Goal: Check status: Check status

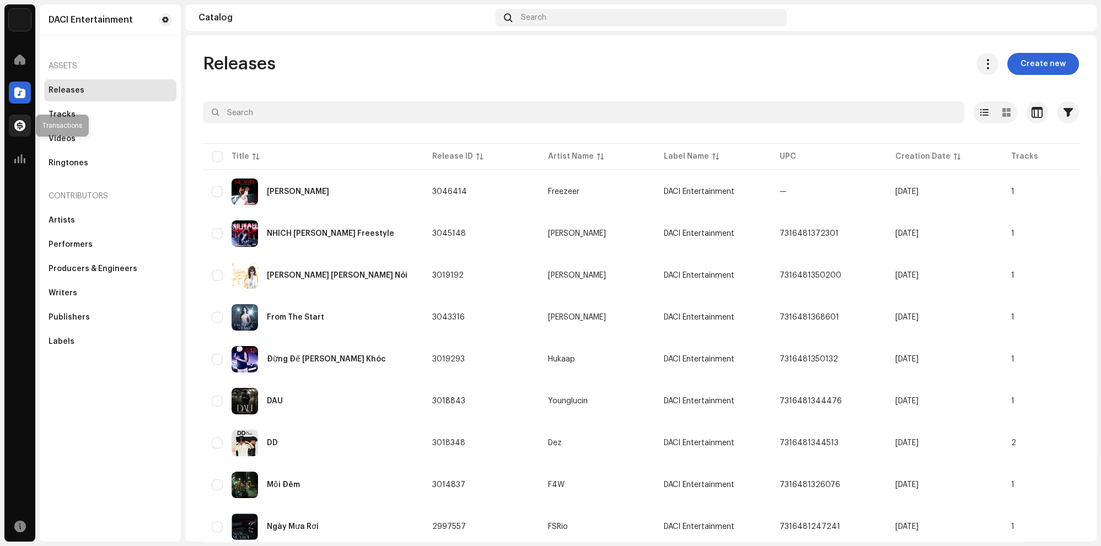
click at [23, 126] on span at bounding box center [19, 125] width 11 height 9
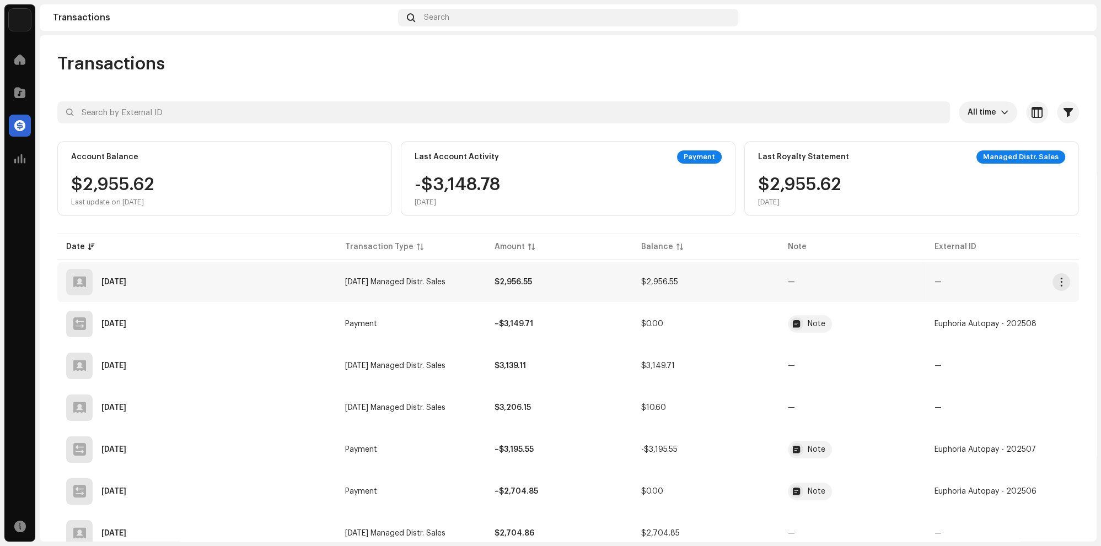
click at [228, 282] on div "[DATE]" at bounding box center [196, 282] width 261 height 26
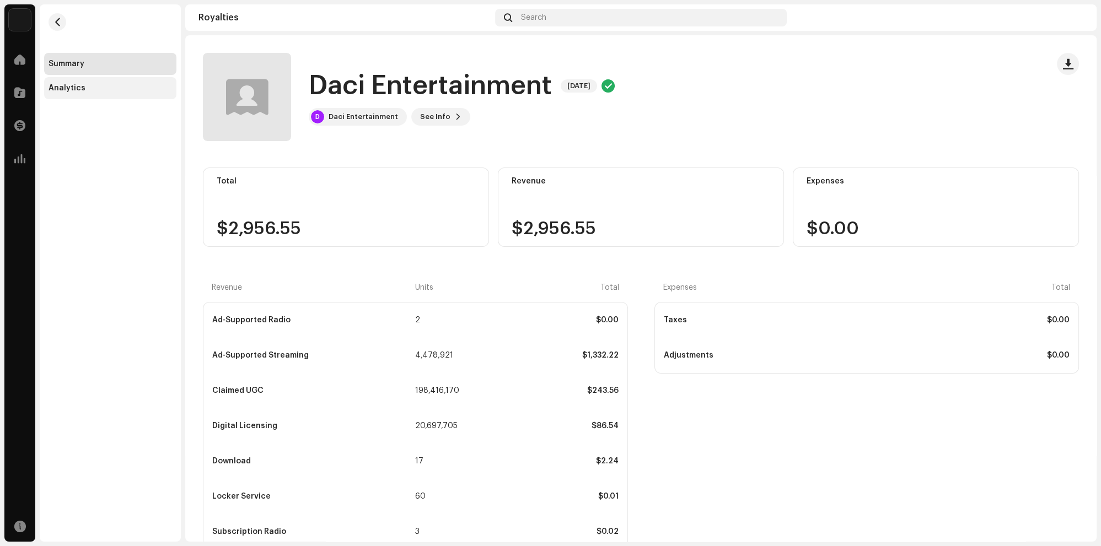
click at [76, 87] on div "Analytics" at bounding box center [66, 88] width 37 height 9
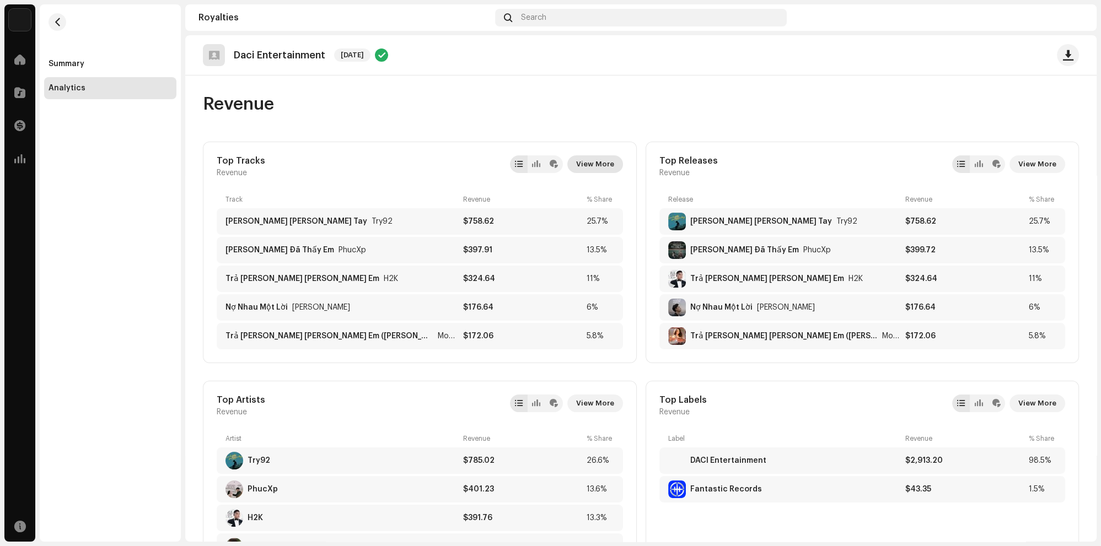
click at [586, 165] on span "View More" at bounding box center [595, 164] width 38 height 22
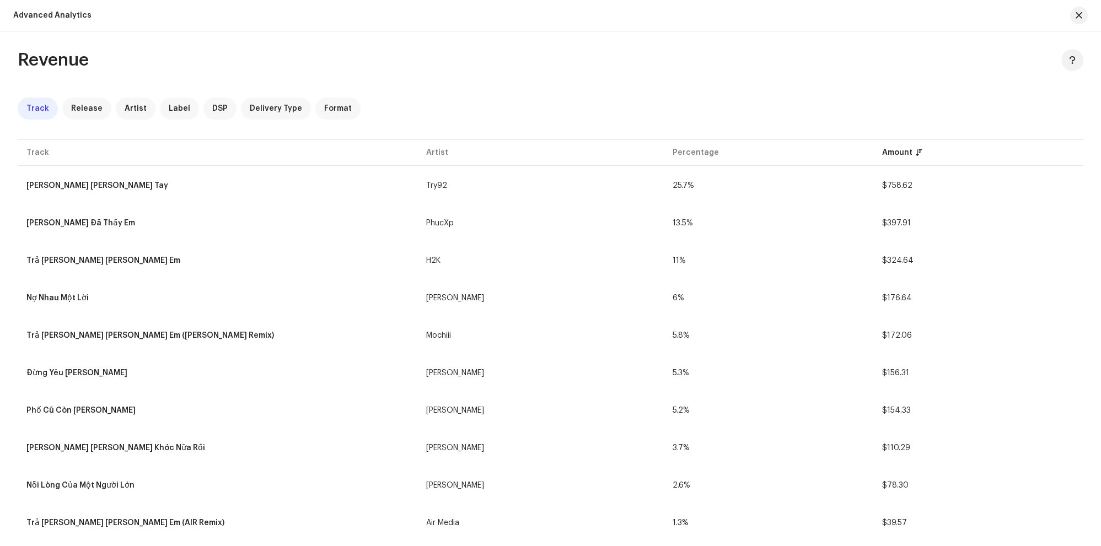
click at [1074, 8] on div at bounding box center [1074, 16] width 26 height 18
click at [1081, 12] on span "button" at bounding box center [1078, 15] width 7 height 9
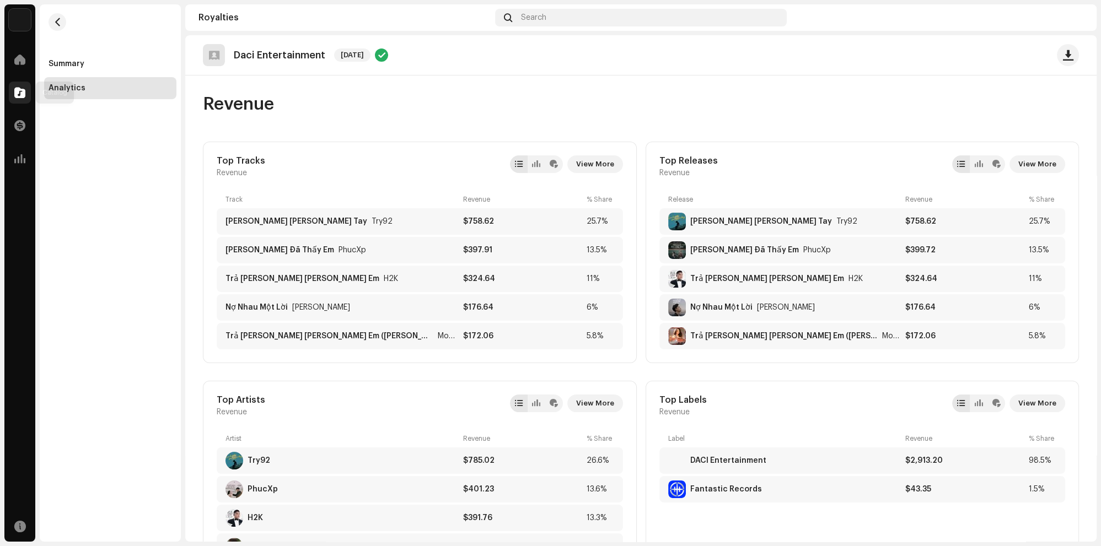
click at [15, 96] on span at bounding box center [19, 92] width 11 height 9
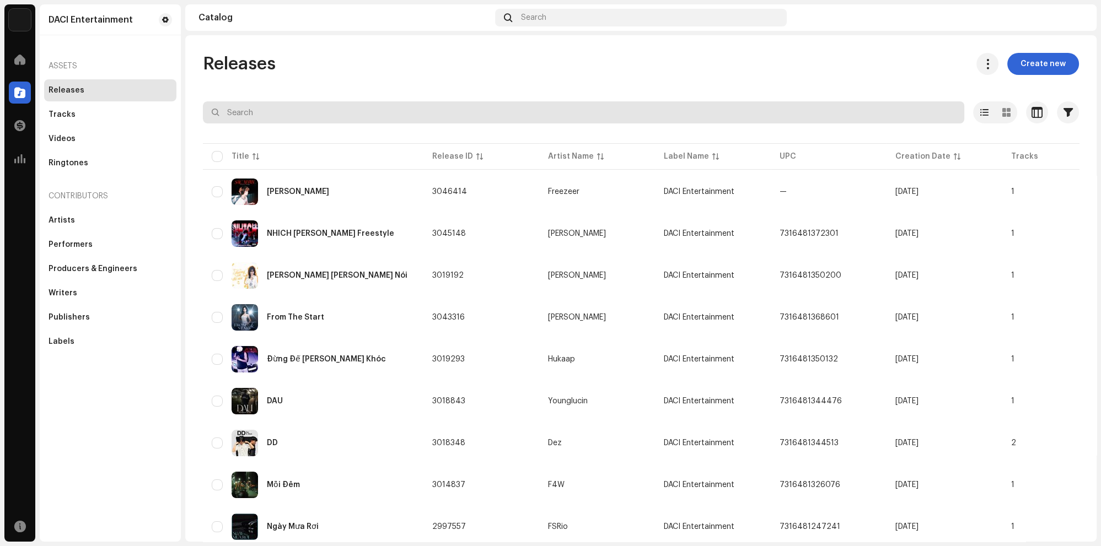
click at [314, 109] on input "text" at bounding box center [583, 112] width 761 height 22
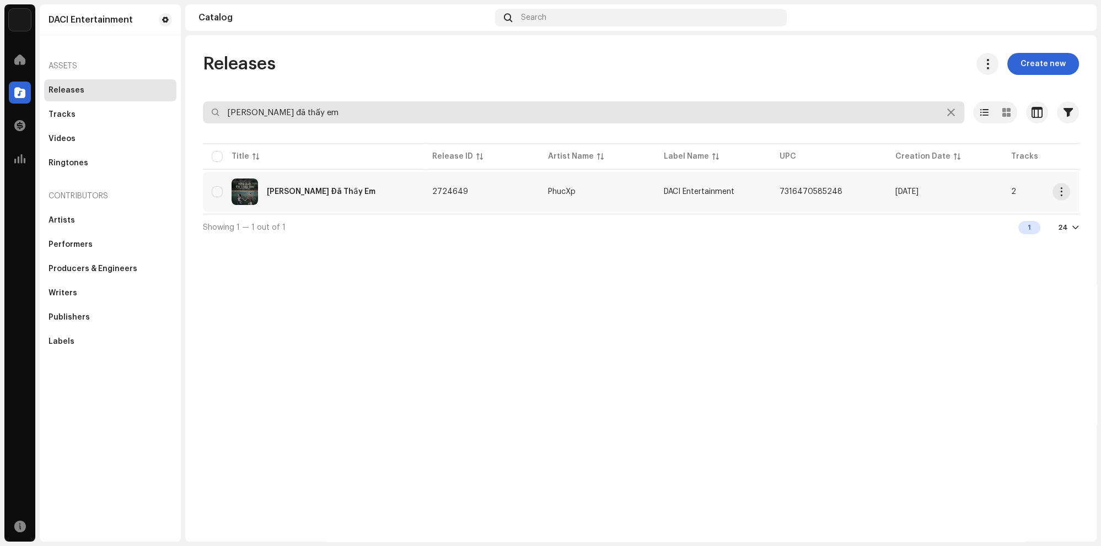
type input "[PERSON_NAME] đã thấy em"
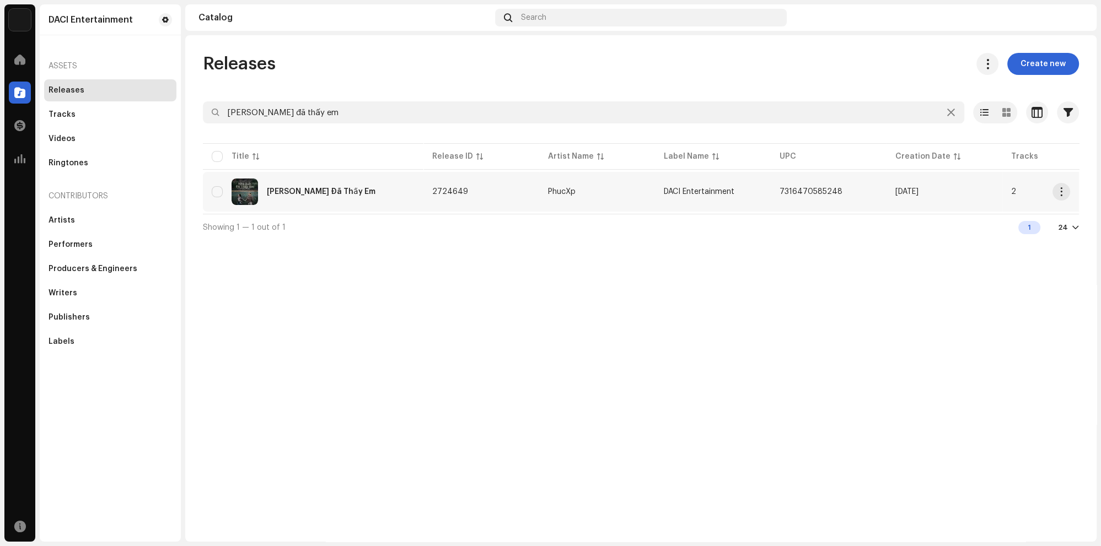
click at [439, 202] on td "2724649" at bounding box center [481, 192] width 116 height 40
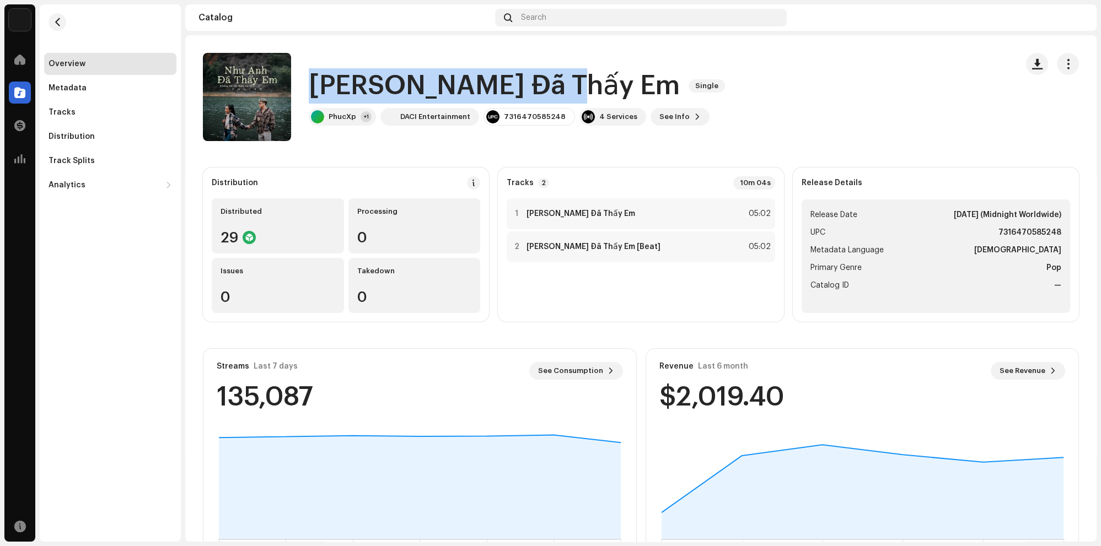
drag, startPoint x: 571, startPoint y: 85, endPoint x: 305, endPoint y: 78, distance: 265.7
click at [309, 78] on h1 "[PERSON_NAME] Đã Thấy Em" at bounding box center [494, 85] width 371 height 35
copy h1 "[PERSON_NAME] Đã Thấy Em"
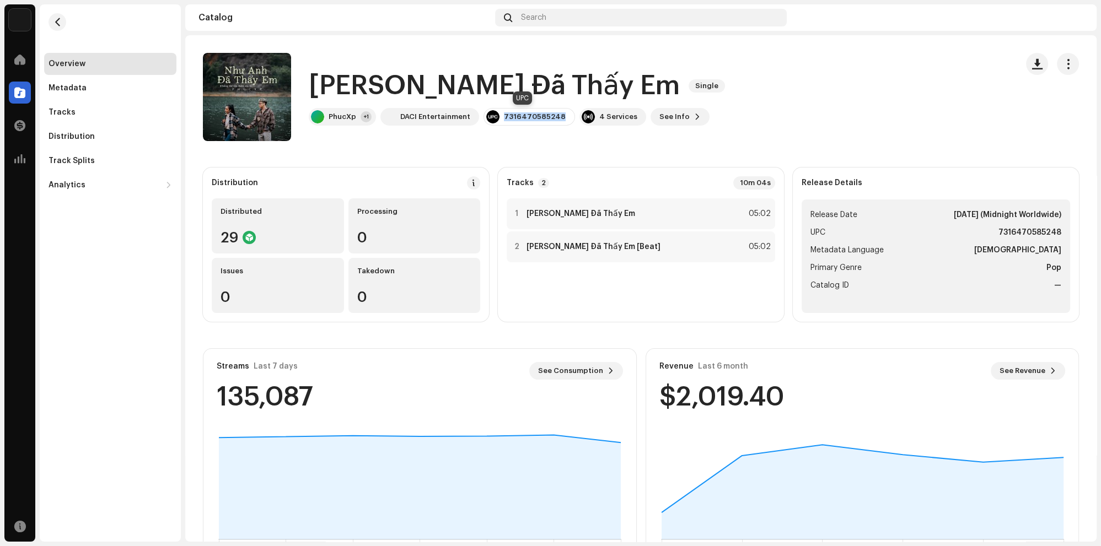
drag, startPoint x: 556, startPoint y: 118, endPoint x: 498, endPoint y: 116, distance: 57.3
click at [498, 116] on div "7316470585248" at bounding box center [528, 117] width 91 height 18
copy div "7316470585248"
click at [58, 17] on button "button" at bounding box center [57, 22] width 18 height 18
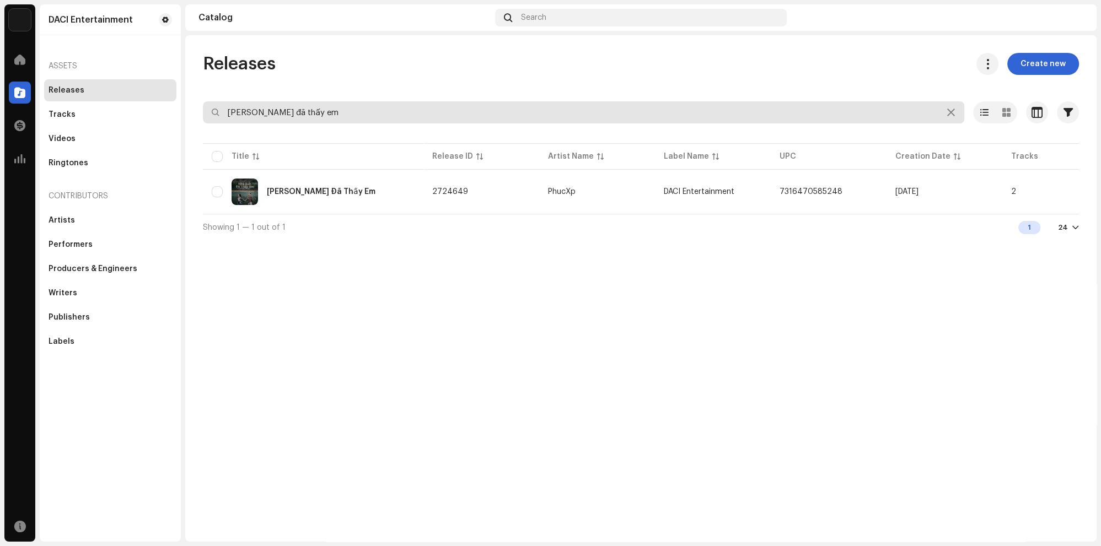
click at [357, 105] on input "[PERSON_NAME] đã thấy em" at bounding box center [583, 112] width 761 height 22
type input "PHỐ CŨ CÒN [PERSON_NAME]"
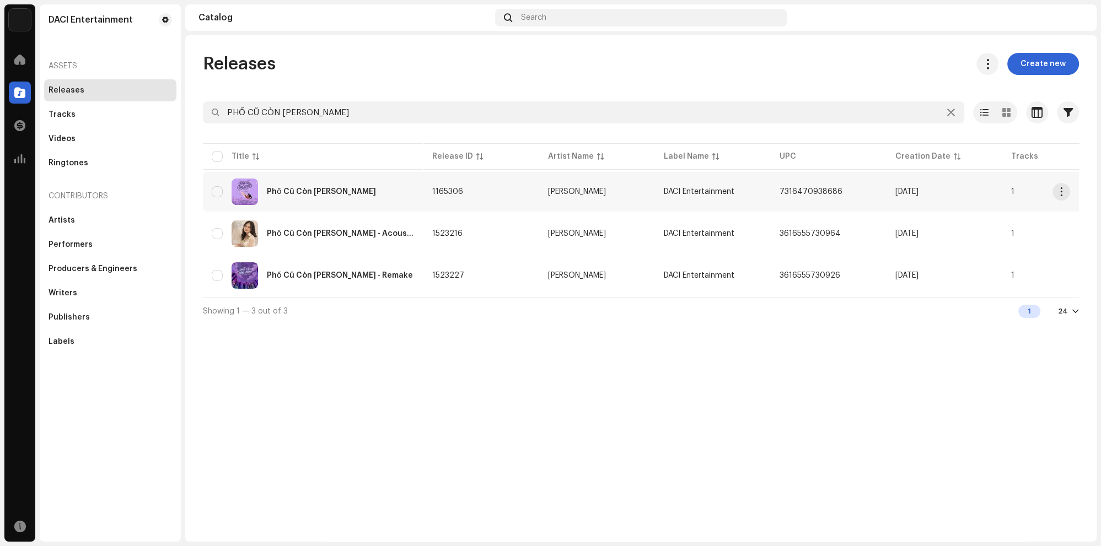
click at [366, 195] on div "Phố Cũ Còn [PERSON_NAME]" at bounding box center [313, 192] width 203 height 26
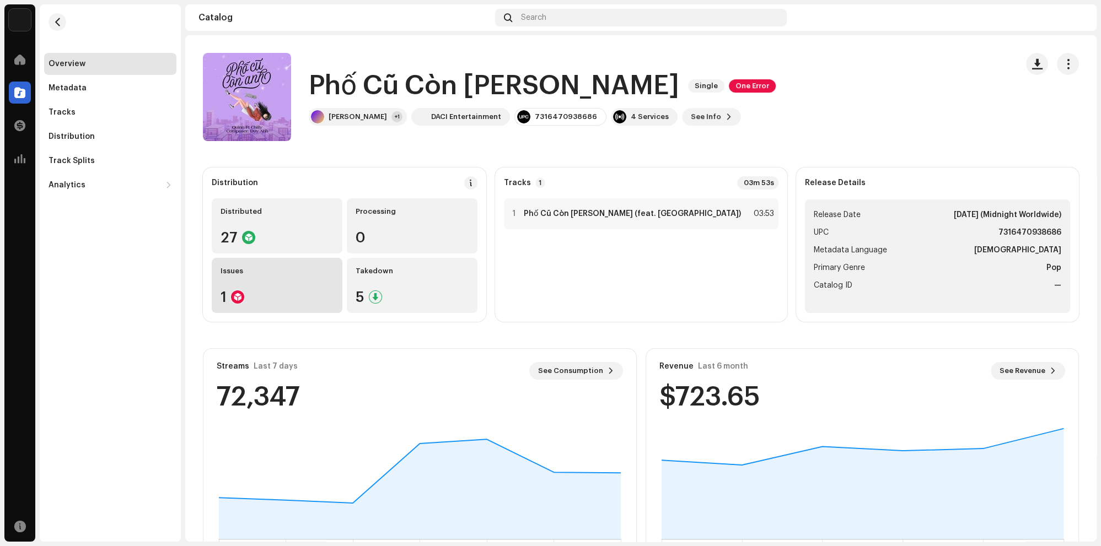
click at [250, 298] on div "1" at bounding box center [276, 297] width 113 height 14
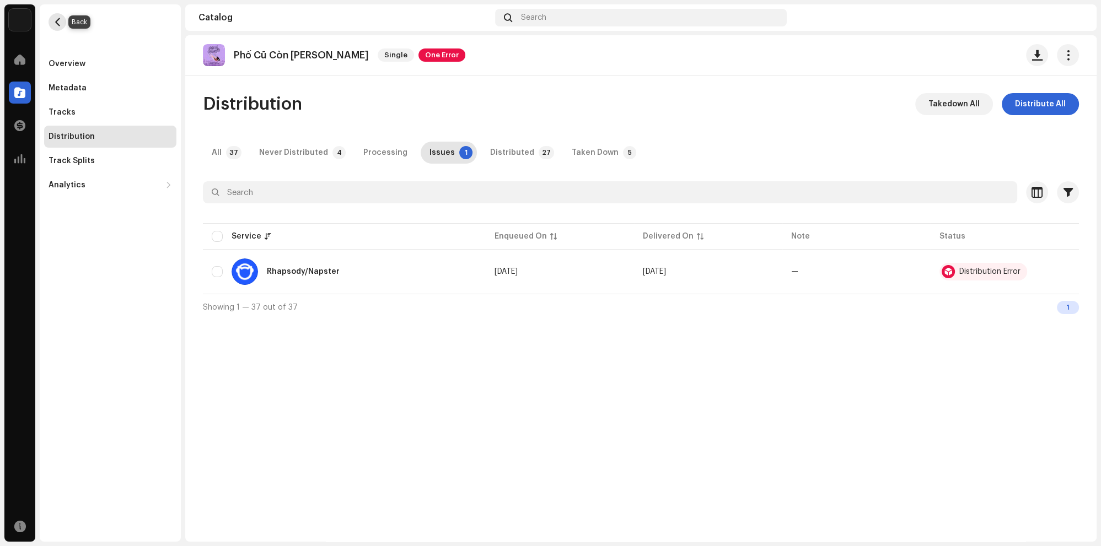
click at [61, 24] on span "button" at bounding box center [57, 22] width 8 height 9
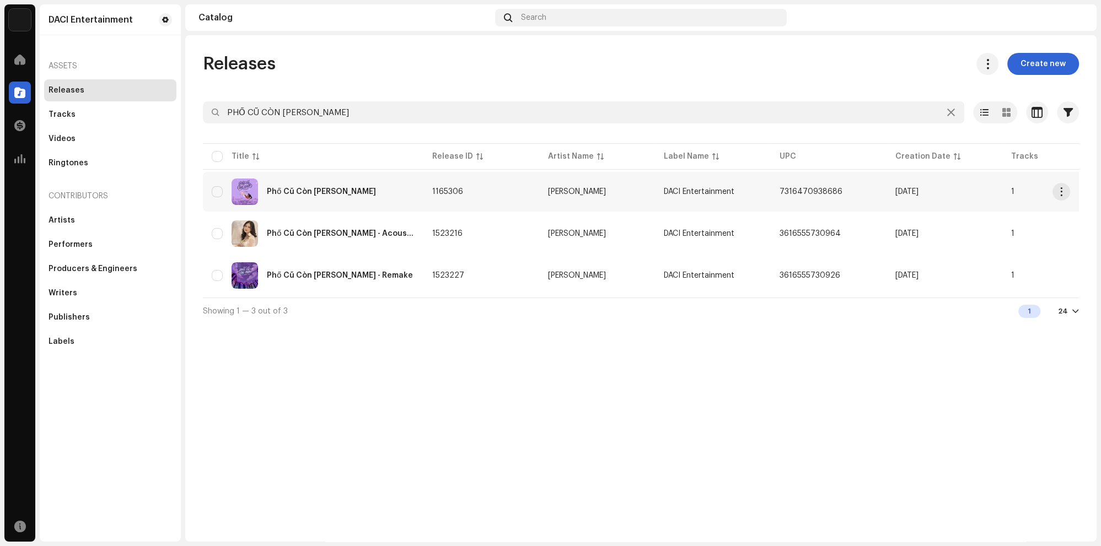
click at [367, 202] on div "Phố Cũ Còn [PERSON_NAME]" at bounding box center [313, 192] width 203 height 26
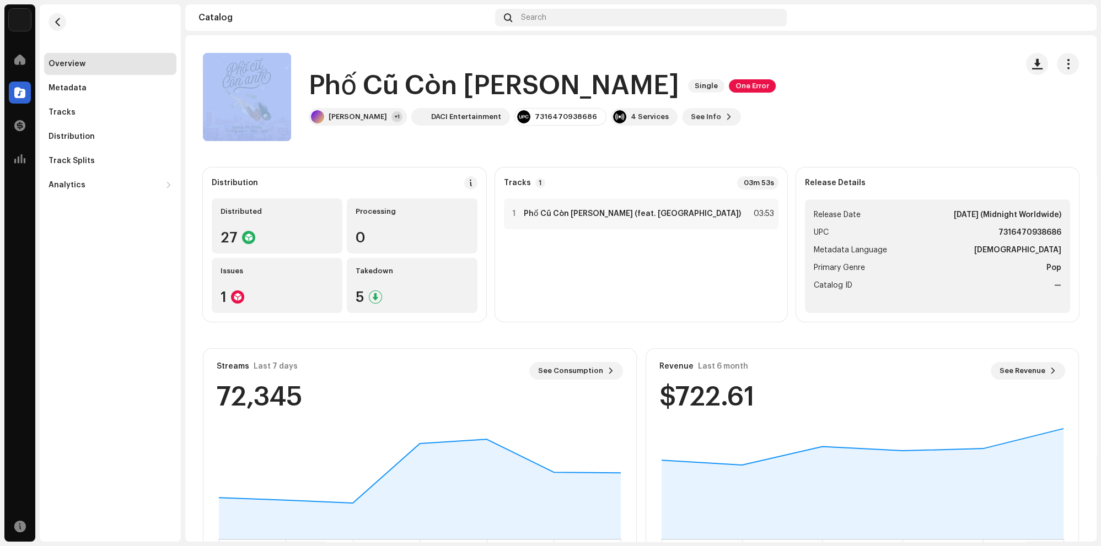
drag, startPoint x: 508, startPoint y: 90, endPoint x: 292, endPoint y: 93, distance: 216.6
click at [309, 93] on h1 "Phố Cũ Còn [PERSON_NAME]" at bounding box center [494, 85] width 370 height 35
copy img
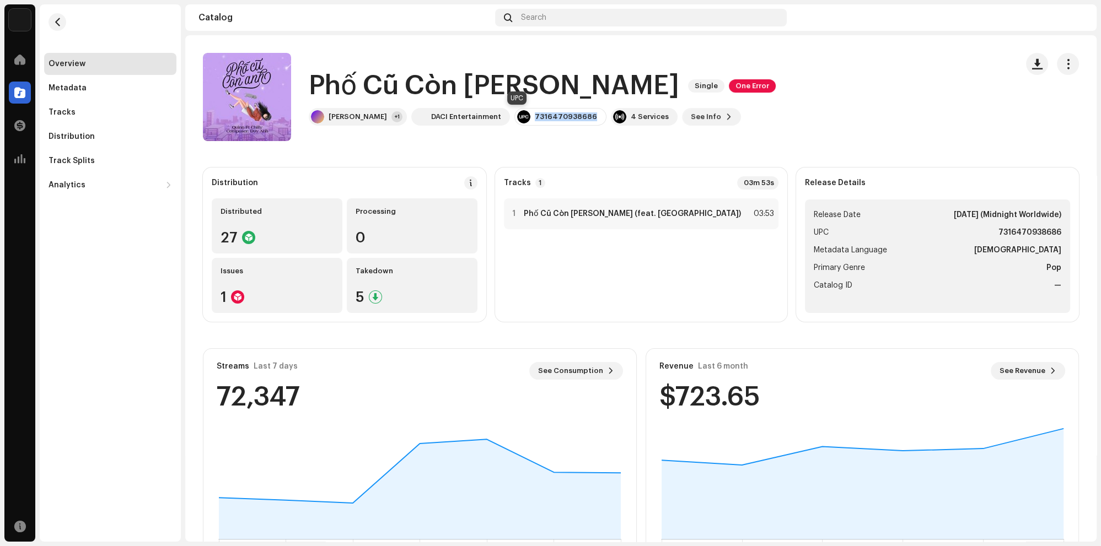
drag, startPoint x: 552, startPoint y: 119, endPoint x: 482, endPoint y: 120, distance: 70.6
click at [514, 120] on div "7316470938686" at bounding box center [560, 117] width 92 height 18
copy div "7316470938686"
click at [55, 20] on span "button" at bounding box center [57, 22] width 8 height 9
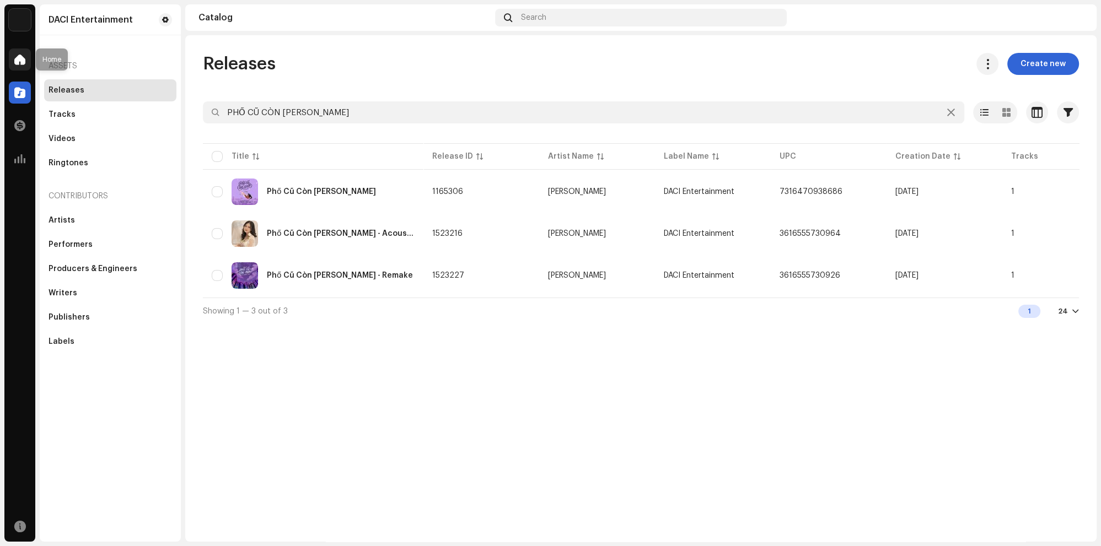
click at [18, 55] on span at bounding box center [19, 59] width 11 height 9
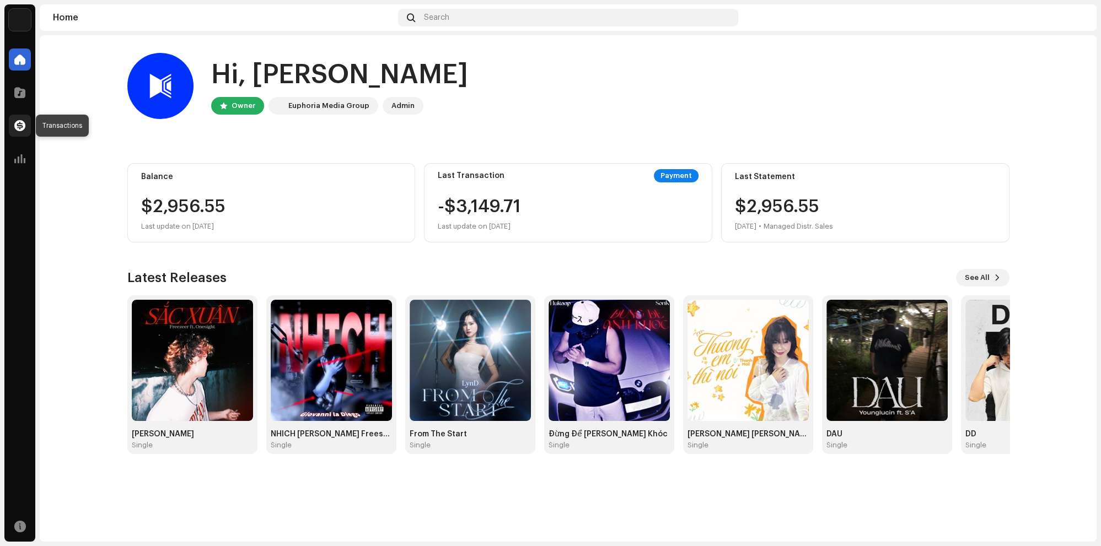
click at [16, 125] on span at bounding box center [19, 125] width 11 height 9
